Goal: Task Accomplishment & Management: Manage account settings

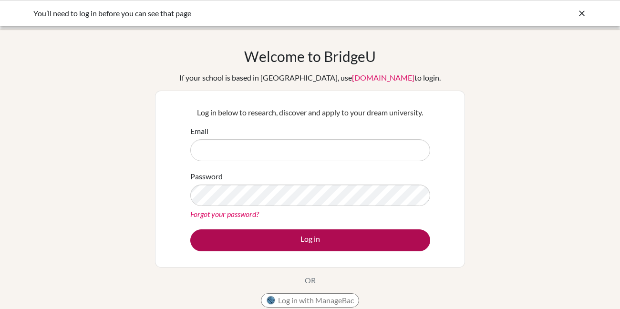
type input "bmarshall@ris.ae"
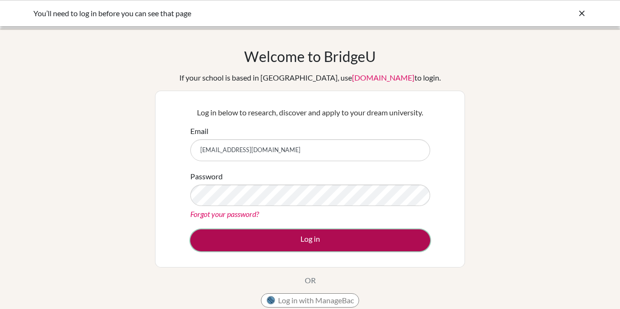
click at [301, 240] on button "Log in" at bounding box center [310, 240] width 240 height 22
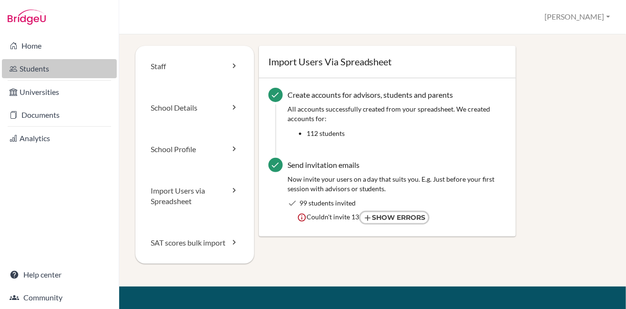
click at [44, 67] on link "Students" at bounding box center [59, 68] width 115 height 19
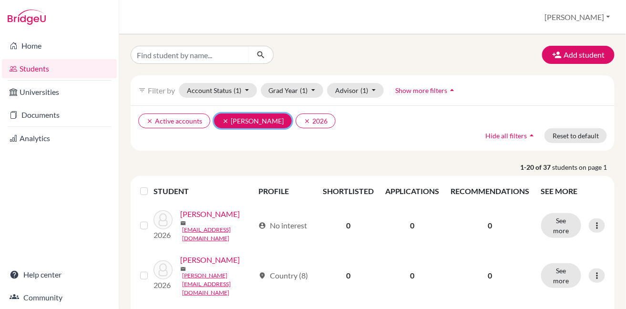
click at [220, 119] on button "clear Leather, Jennifer" at bounding box center [253, 120] width 78 height 15
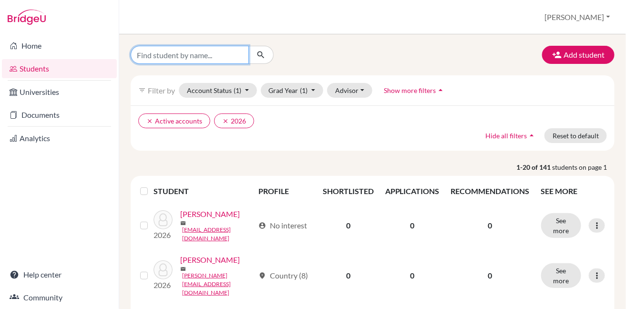
click at [216, 55] on input "Find student by name..." at bounding box center [190, 55] width 118 height 18
type input "zynah"
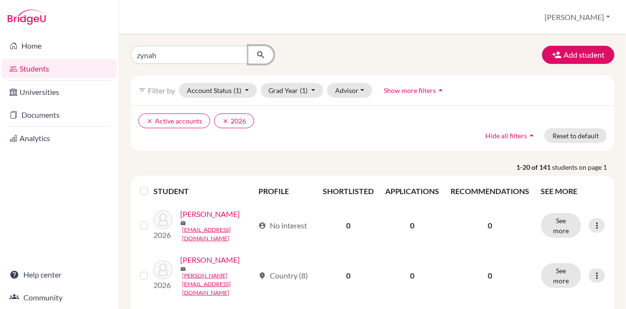
click at [260, 55] on icon "submit" at bounding box center [261, 55] width 10 height 10
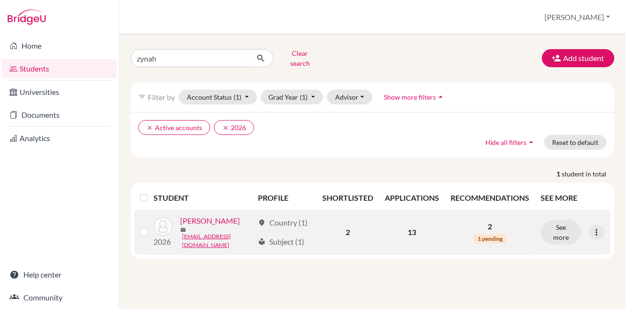
click at [207, 218] on link "[PERSON_NAME]" at bounding box center [210, 220] width 60 height 11
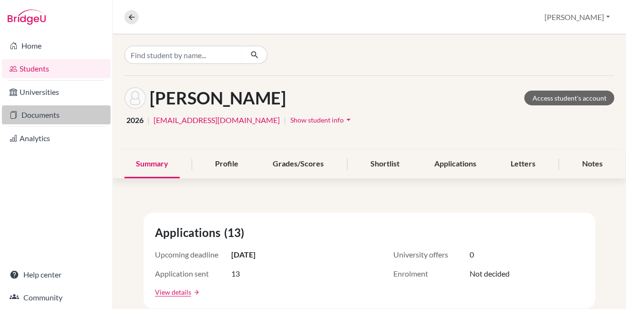
click at [55, 114] on link "Documents" at bounding box center [56, 114] width 109 height 19
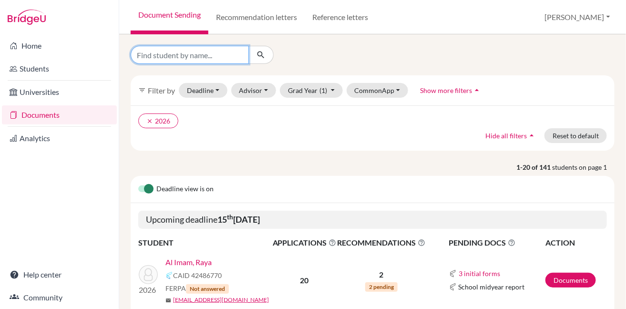
click at [195, 51] on input "Find student by name..." at bounding box center [190, 55] width 118 height 18
type input "zynah"
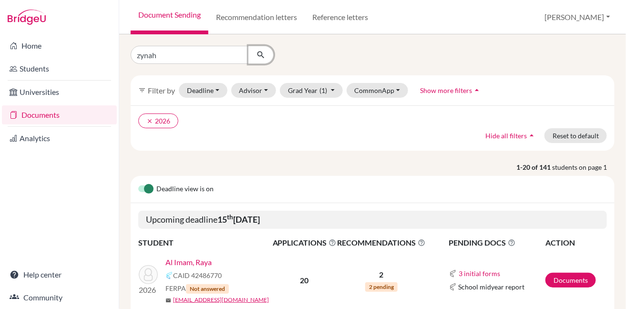
click at [265, 53] on icon "submit" at bounding box center [261, 55] width 10 height 10
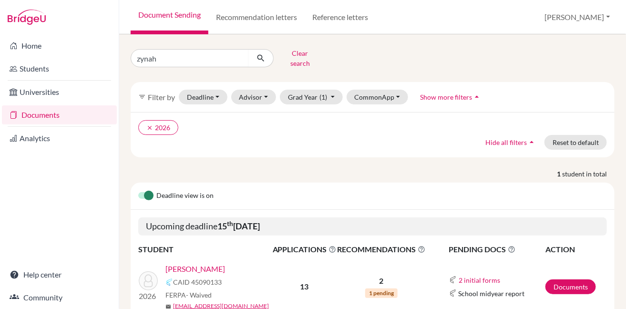
click at [205, 263] on link "Siddiqui, Zynah" at bounding box center [195, 268] width 60 height 11
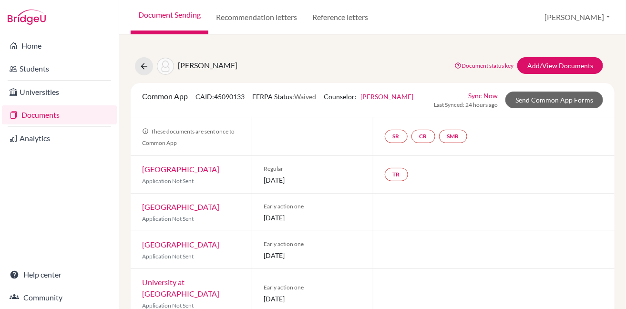
click at [485, 95] on link "Sync Now" at bounding box center [483, 96] width 30 height 10
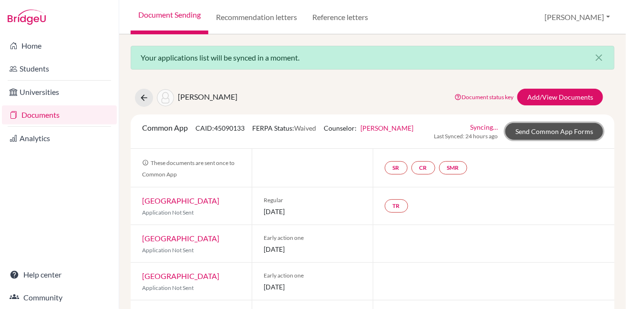
click at [545, 131] on link "Send Common App Forms" at bounding box center [554, 131] width 98 height 17
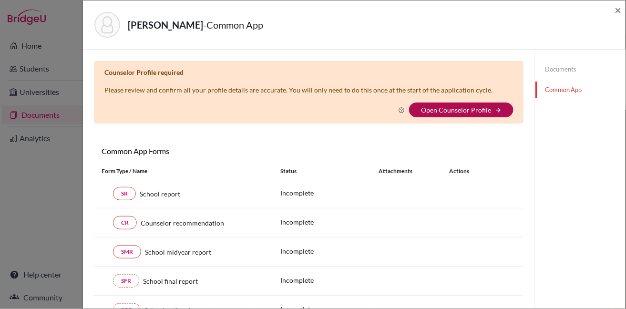
click at [455, 108] on link "Open Counselor Profile" at bounding box center [456, 110] width 70 height 8
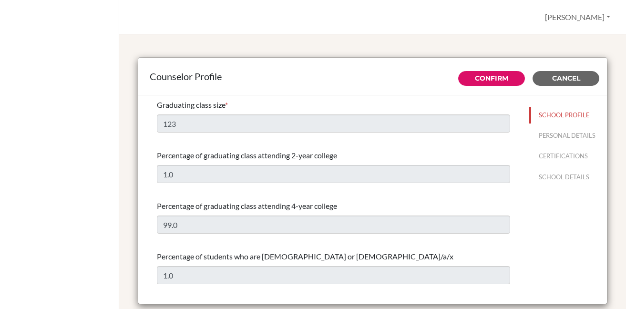
select select "0"
select select "287578"
click at [477, 101] on div "Graduating class size *" at bounding box center [333, 104] width 353 height 11
click at [481, 79] on link "Confirm" at bounding box center [491, 78] width 33 height 9
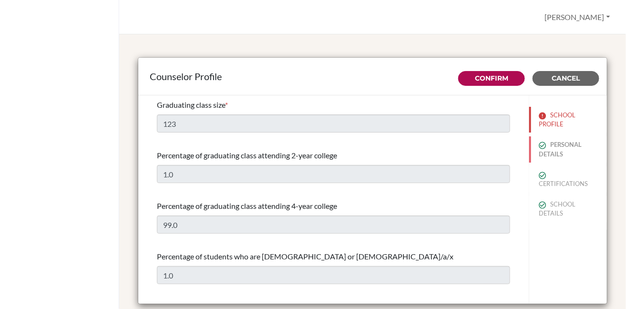
click at [547, 146] on button "PERSONAL DETAILS" at bounding box center [568, 149] width 78 height 26
type input "[PERSON_NAME]"
type input "Director of University Counseling"
type input "971.255-615-67"
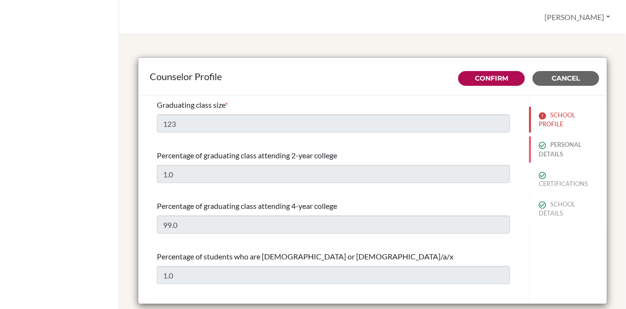
type input "[EMAIL_ADDRESS][DOMAIN_NAME]"
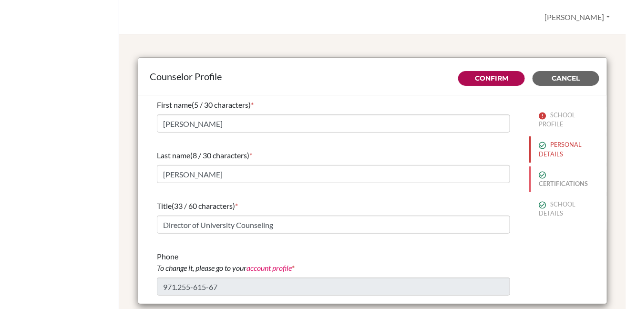
click at [541, 182] on button "CERTIFICATIONS" at bounding box center [568, 179] width 78 height 26
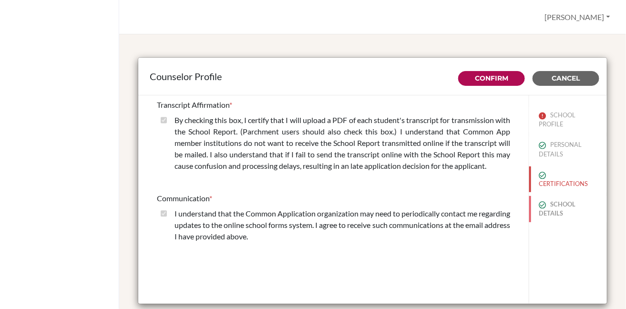
click at [547, 209] on button "SCHOOL DETAILS" at bounding box center [568, 209] width 78 height 26
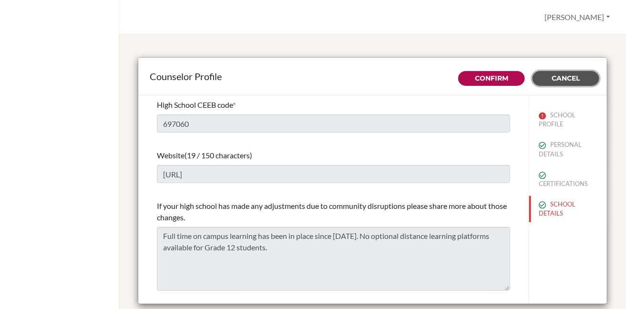
click at [552, 78] on span "Cancel" at bounding box center [566, 78] width 28 height 9
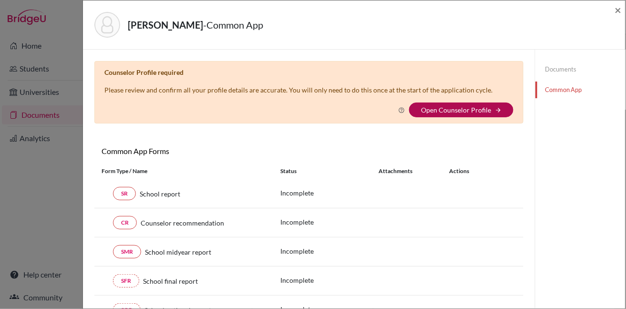
click at [436, 111] on link "Open Counselor Profile" at bounding box center [456, 110] width 70 height 8
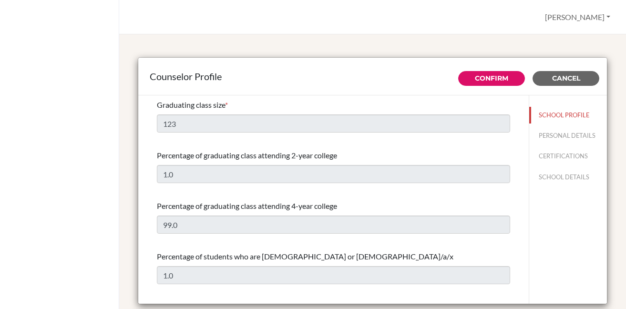
select select "0"
select select "287578"
click at [562, 83] on button "Cancel" at bounding box center [565, 78] width 67 height 15
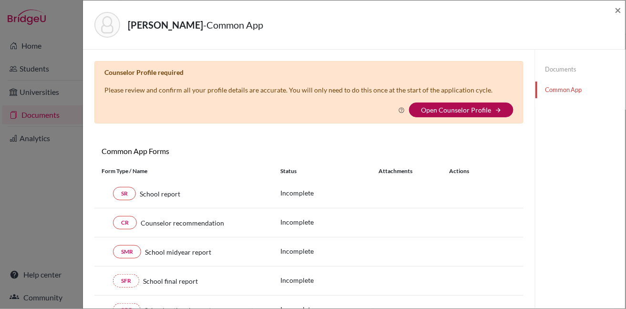
click at [426, 109] on link "Open Counselor Profile" at bounding box center [456, 110] width 70 height 8
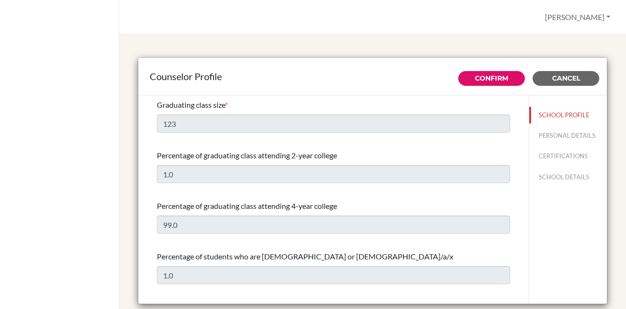
select select "0"
select select "287578"
click at [556, 82] on button "Cancel" at bounding box center [565, 78] width 67 height 15
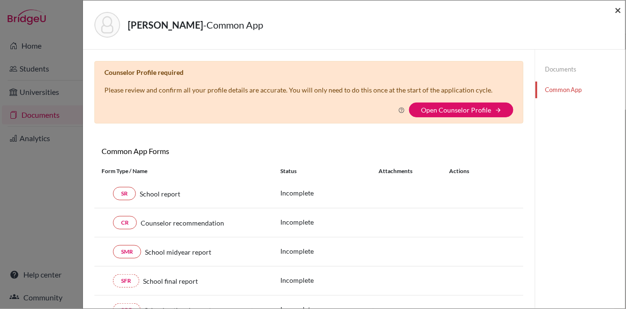
click at [618, 10] on span "×" at bounding box center [618, 10] width 7 height 14
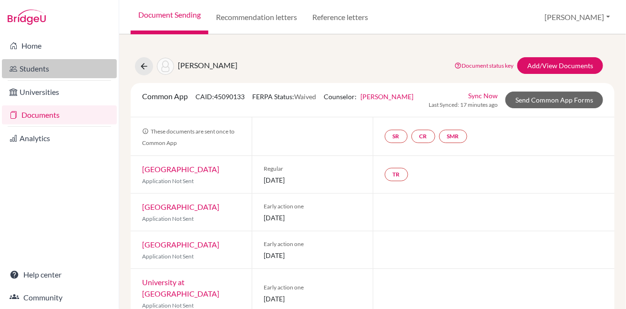
click at [49, 71] on link "Students" at bounding box center [59, 68] width 115 height 19
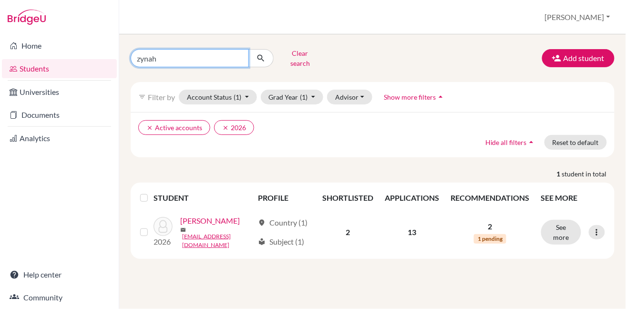
click at [187, 57] on input "zynah" at bounding box center [190, 58] width 118 height 18
type input "z"
type input "[PERSON_NAME]"
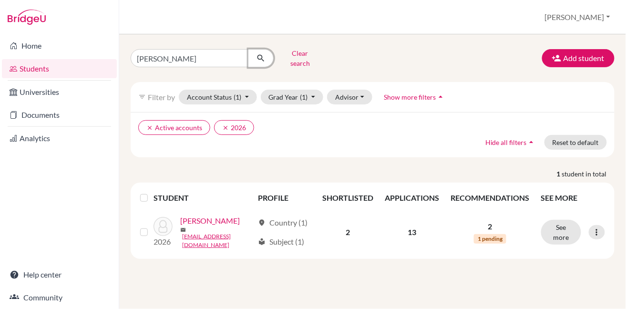
click at [260, 56] on icon "submit" at bounding box center [261, 58] width 10 height 10
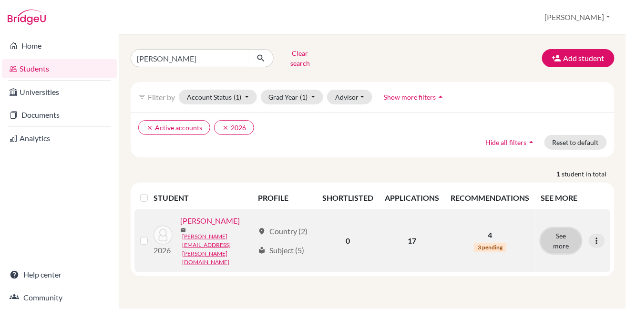
click at [563, 228] on button "See more" at bounding box center [561, 240] width 40 height 25
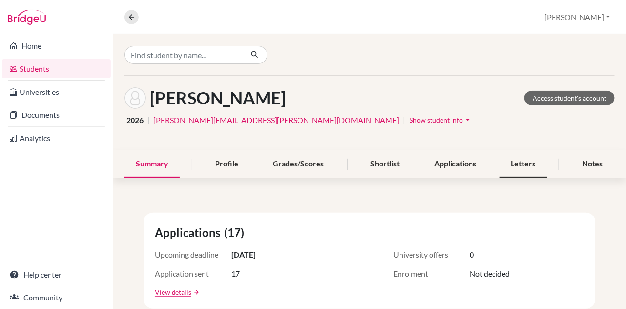
click at [529, 164] on div "Letters" at bounding box center [524, 164] width 48 height 28
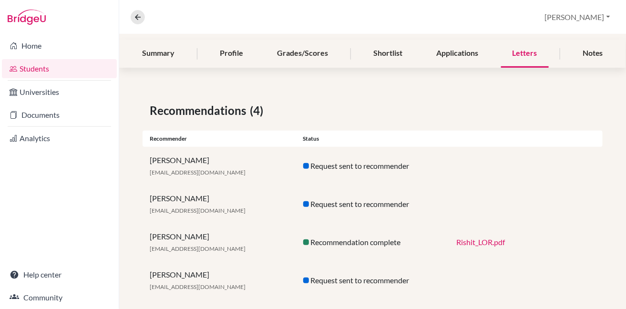
scroll to position [113, 0]
